Goal: Information Seeking & Learning: Learn about a topic

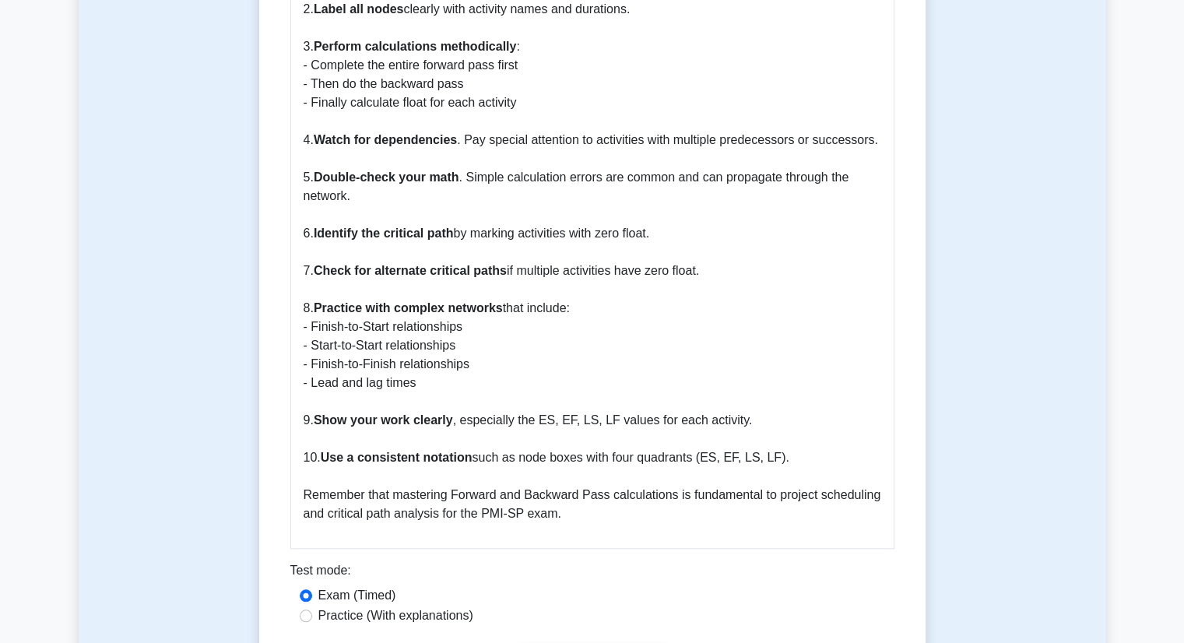
scroll to position [1557, 0]
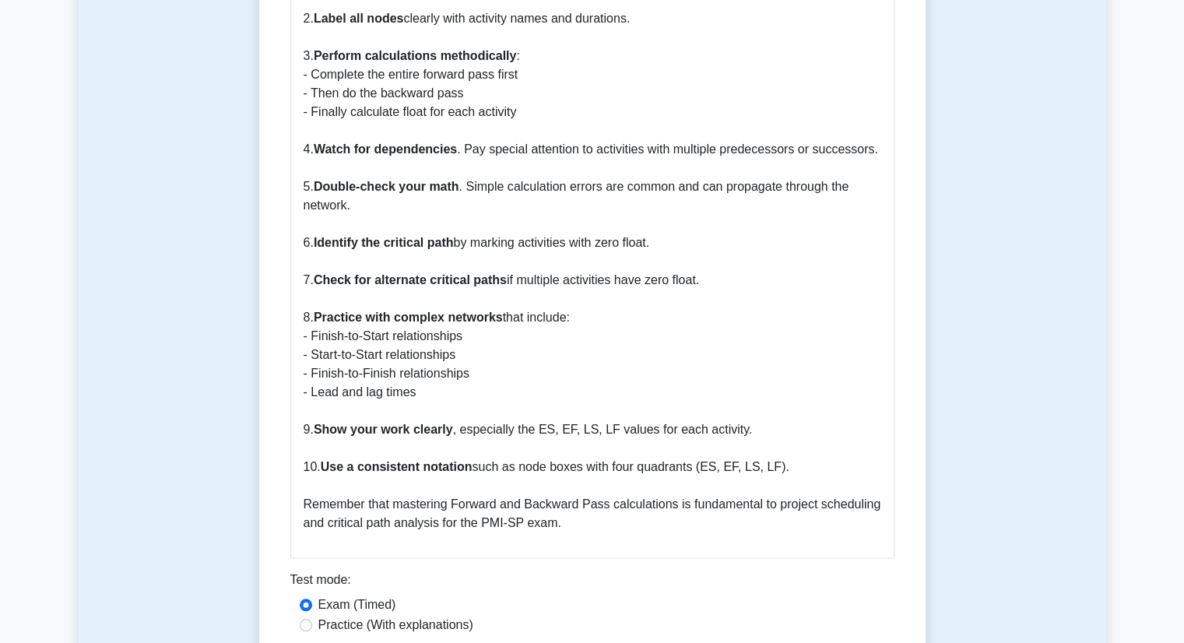
click at [374, 616] on label "Practice (With explanations)" at bounding box center [395, 625] width 155 height 19
click at [312, 619] on input "Practice (With explanations)" at bounding box center [306, 625] width 12 height 12
radio input "true"
